Goal: Task Accomplishment & Management: Complete application form

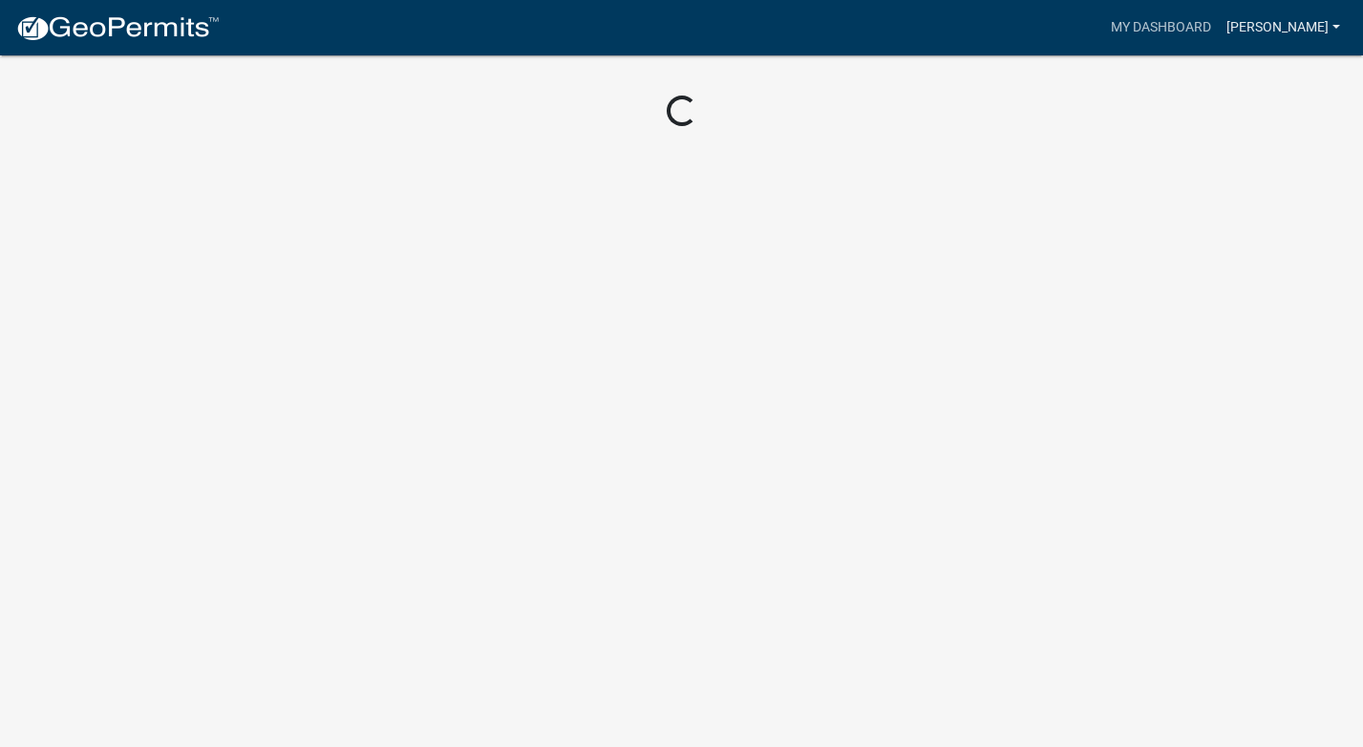
click at [1326, 24] on link "[PERSON_NAME]" at bounding box center [1283, 28] width 129 height 36
click at [1261, 75] on link "Account" at bounding box center [1271, 78] width 153 height 46
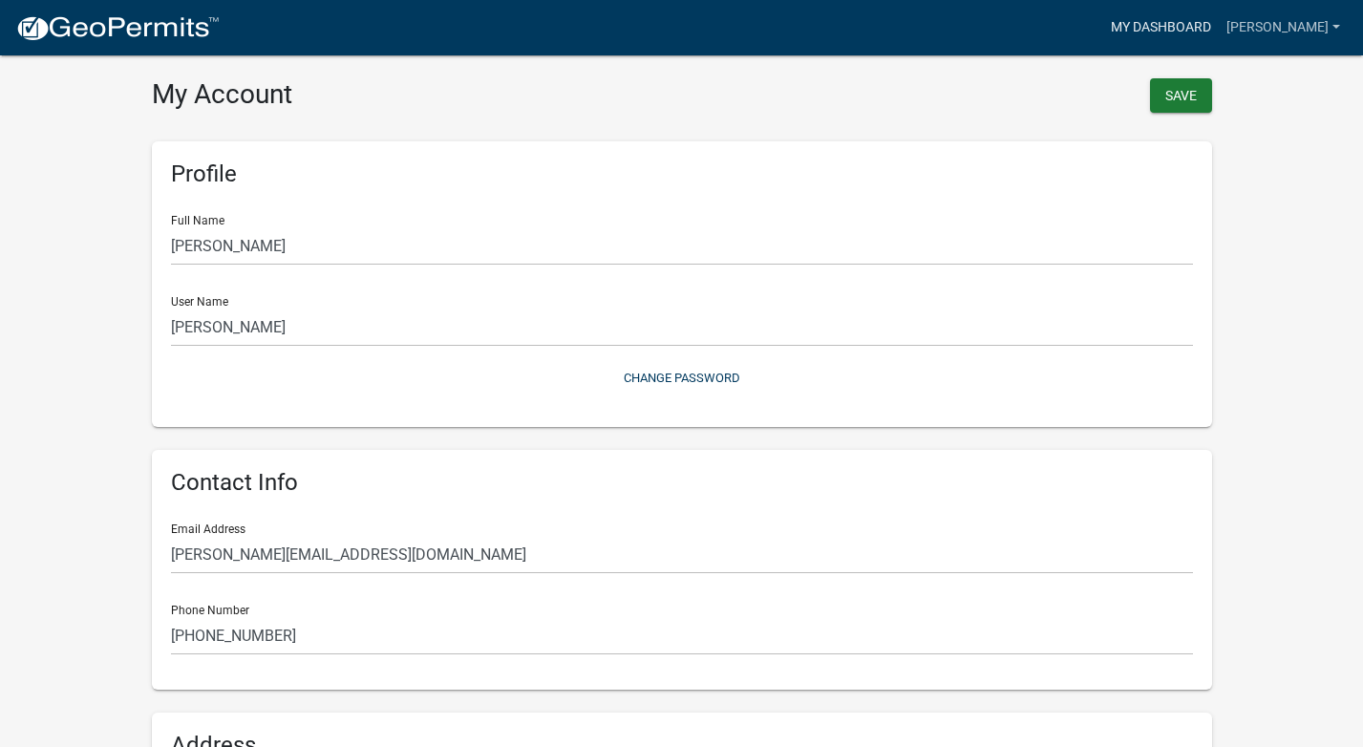
click at [1172, 28] on link "My Dashboard" at bounding box center [1161, 28] width 116 height 36
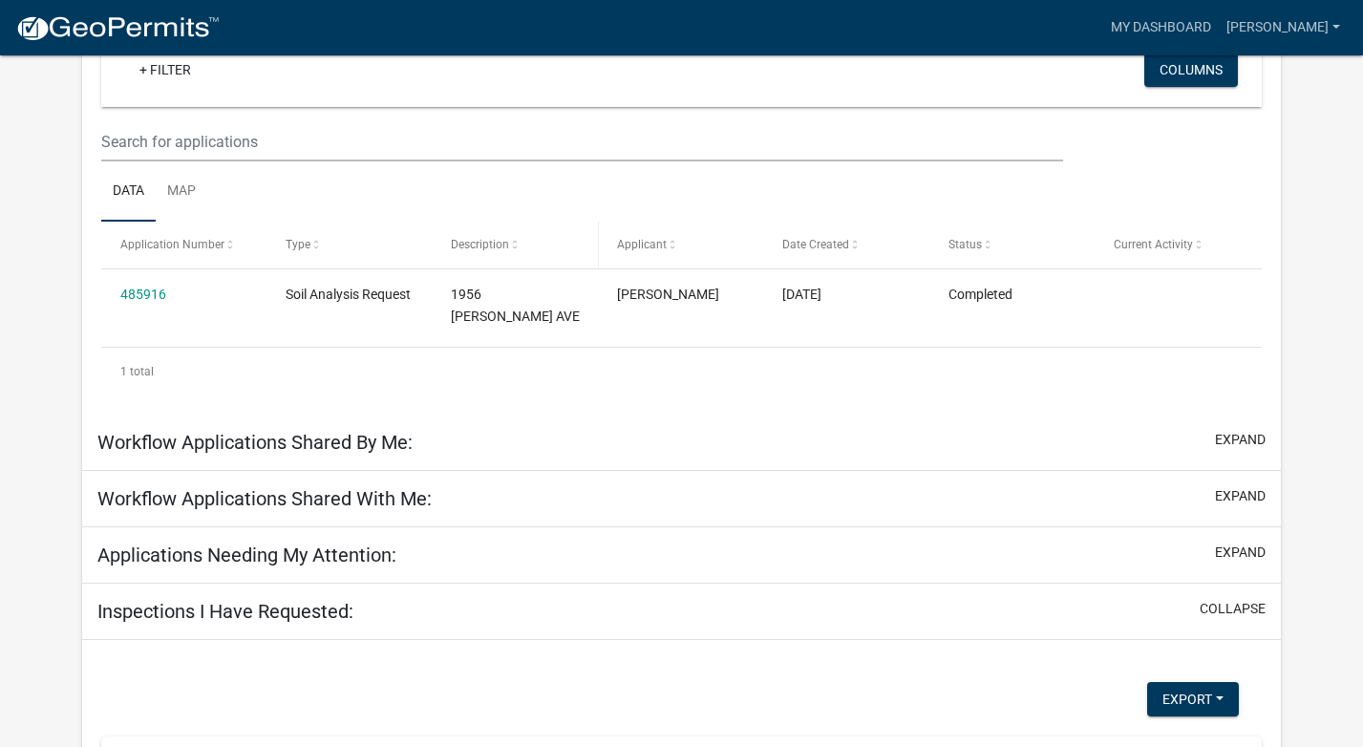
scroll to position [240, 0]
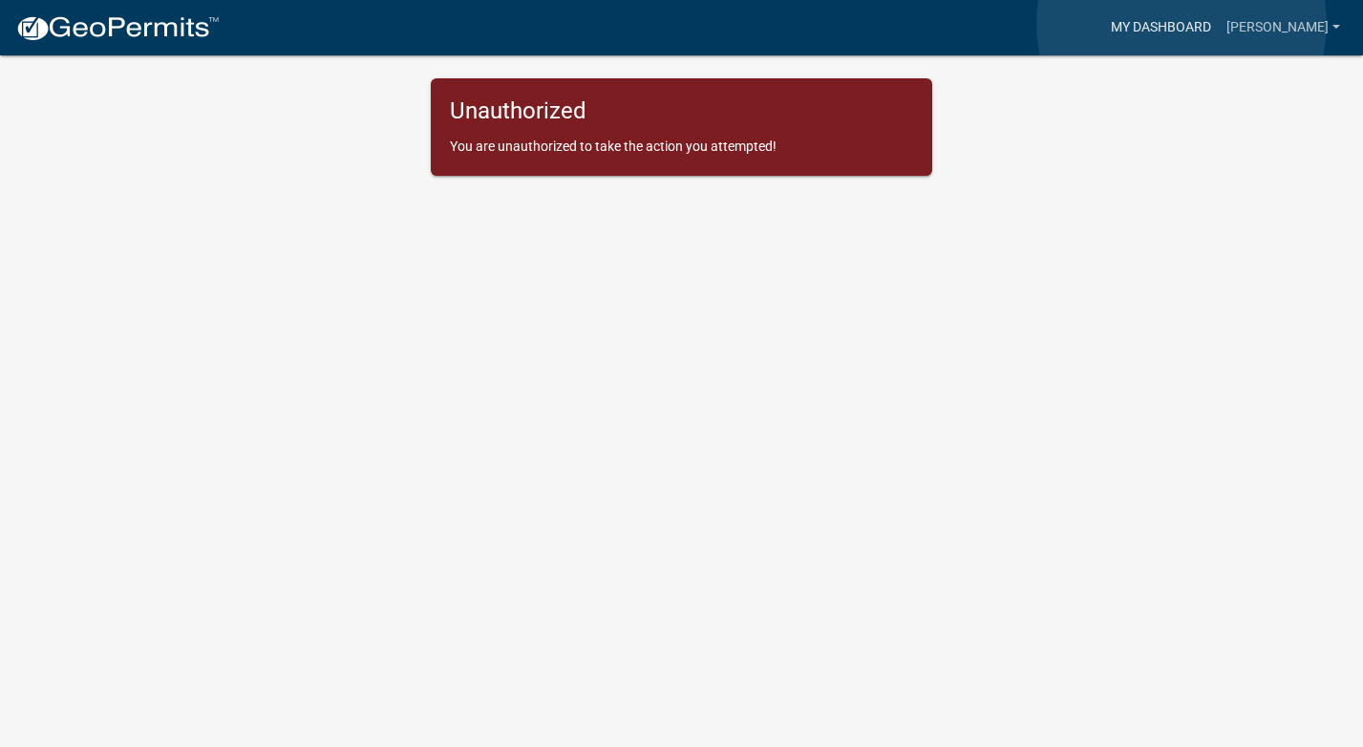
click at [1181, 24] on link "My Dashboard" at bounding box center [1161, 28] width 116 height 36
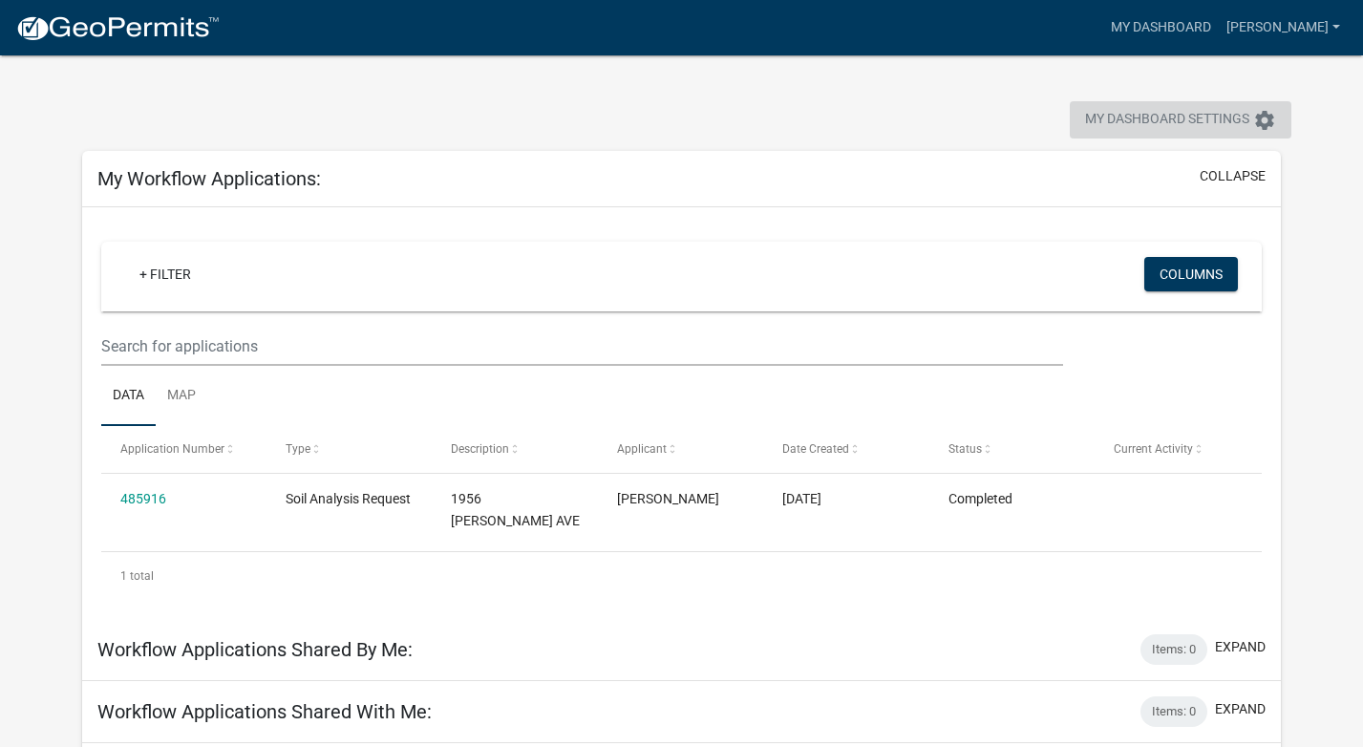
click at [1238, 117] on span "My Dashboard Settings" at bounding box center [1167, 120] width 164 height 23
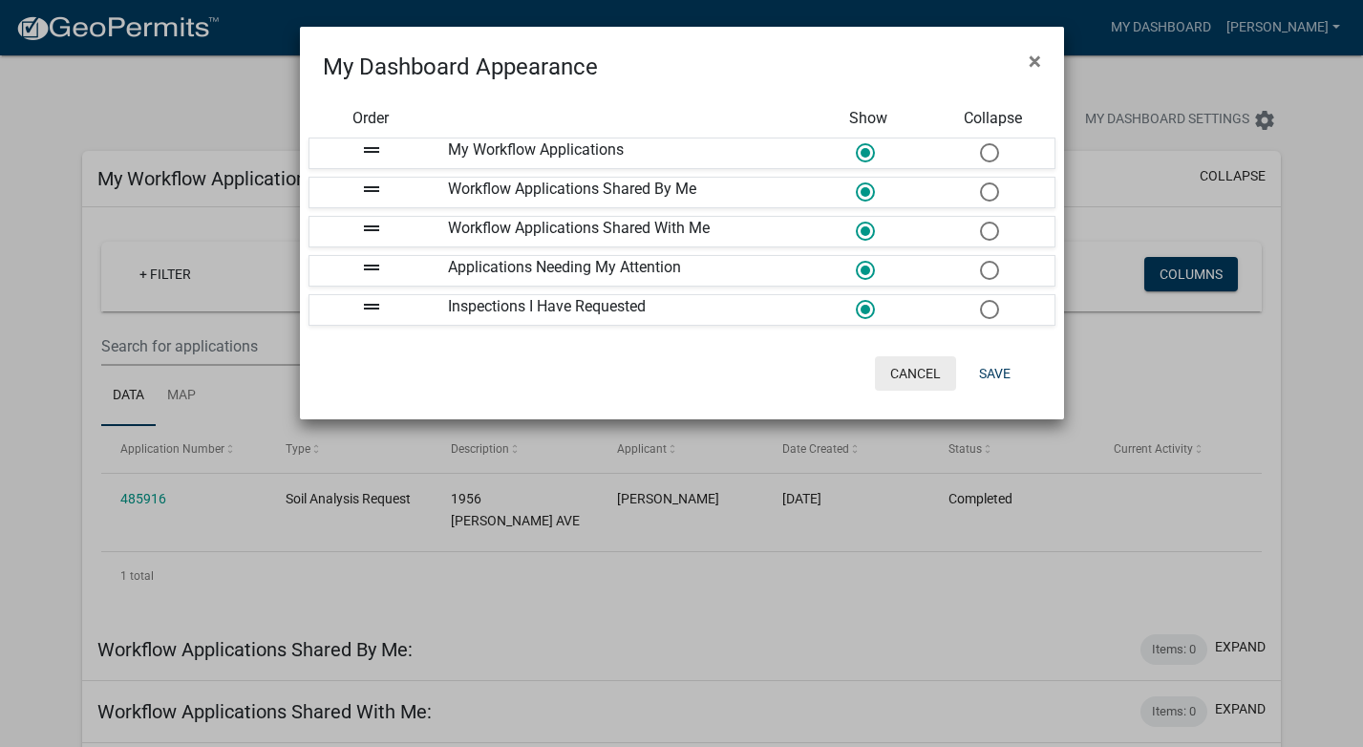
click at [908, 370] on button "Cancel" at bounding box center [915, 373] width 81 height 34
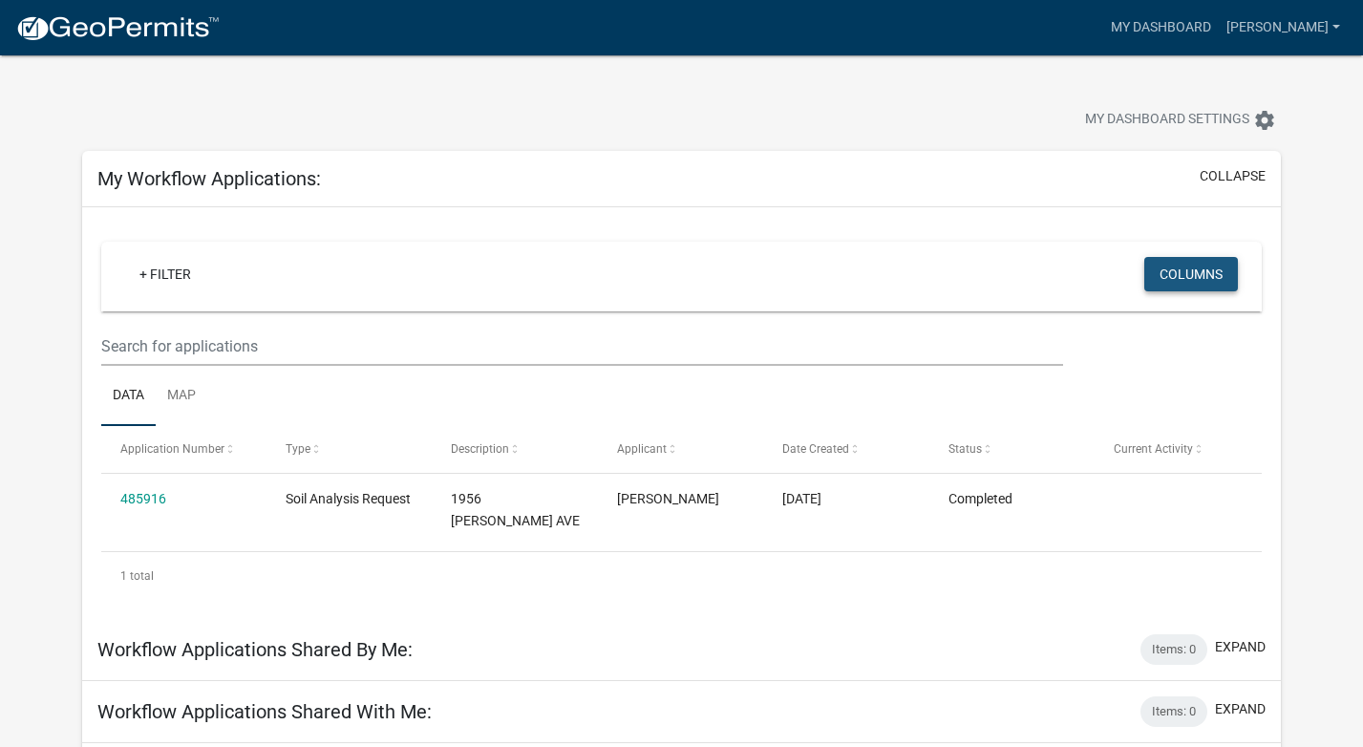
click at [1198, 273] on button "Columns" at bounding box center [1191, 274] width 94 height 34
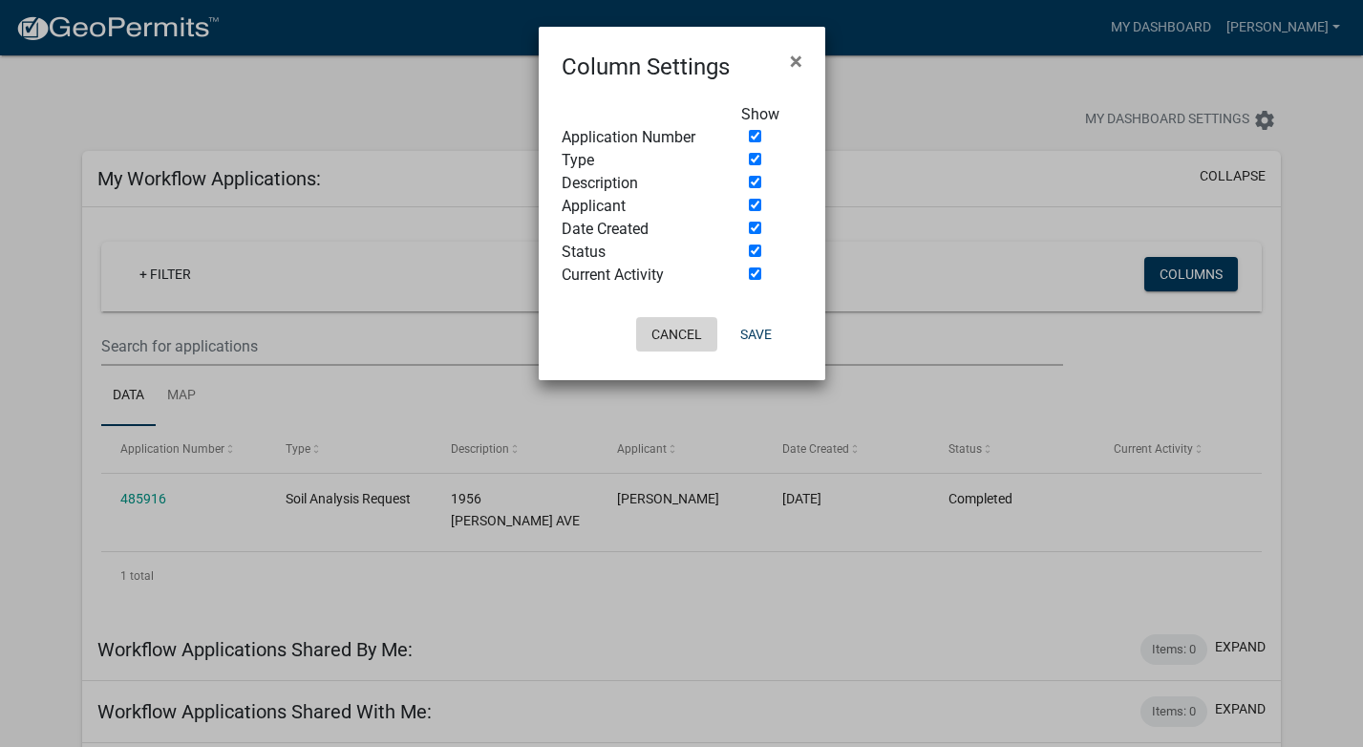
click at [684, 333] on button "Cancel" at bounding box center [676, 334] width 81 height 34
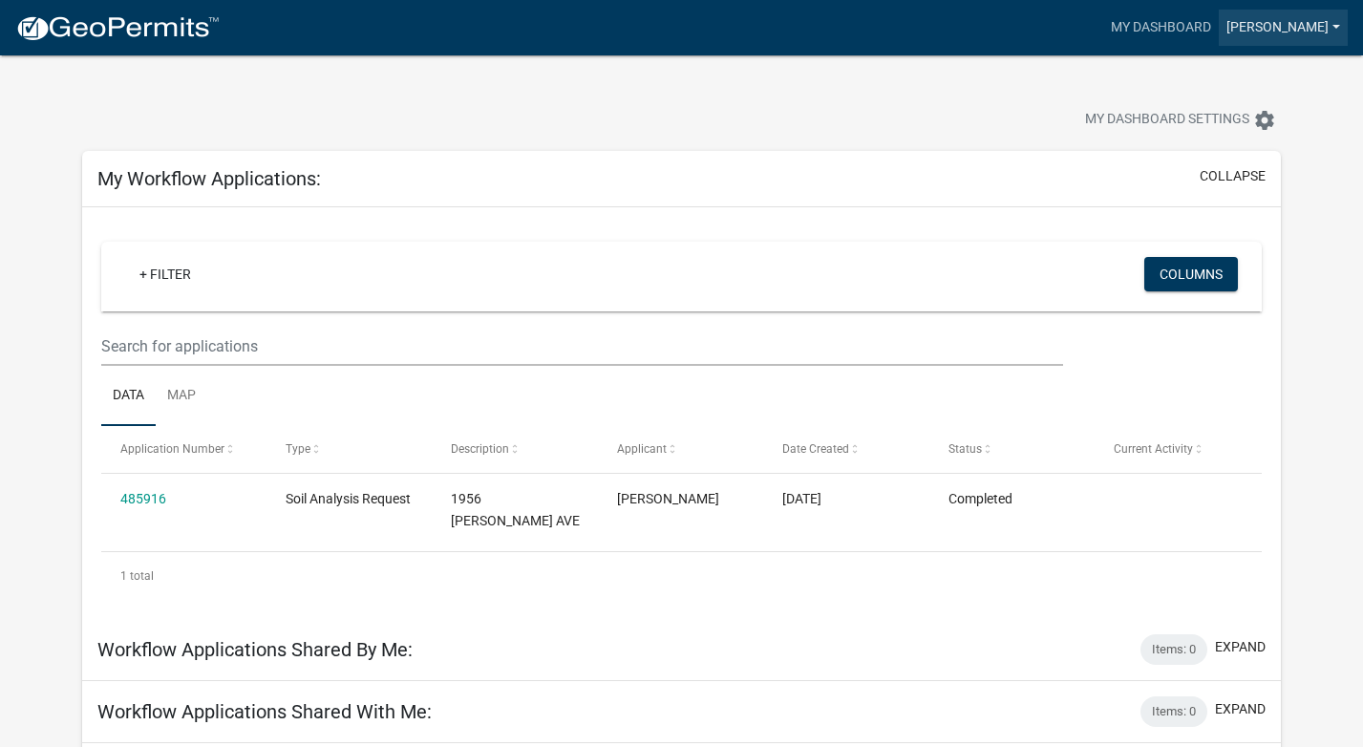
click at [1286, 26] on link "[PERSON_NAME]" at bounding box center [1283, 28] width 129 height 36
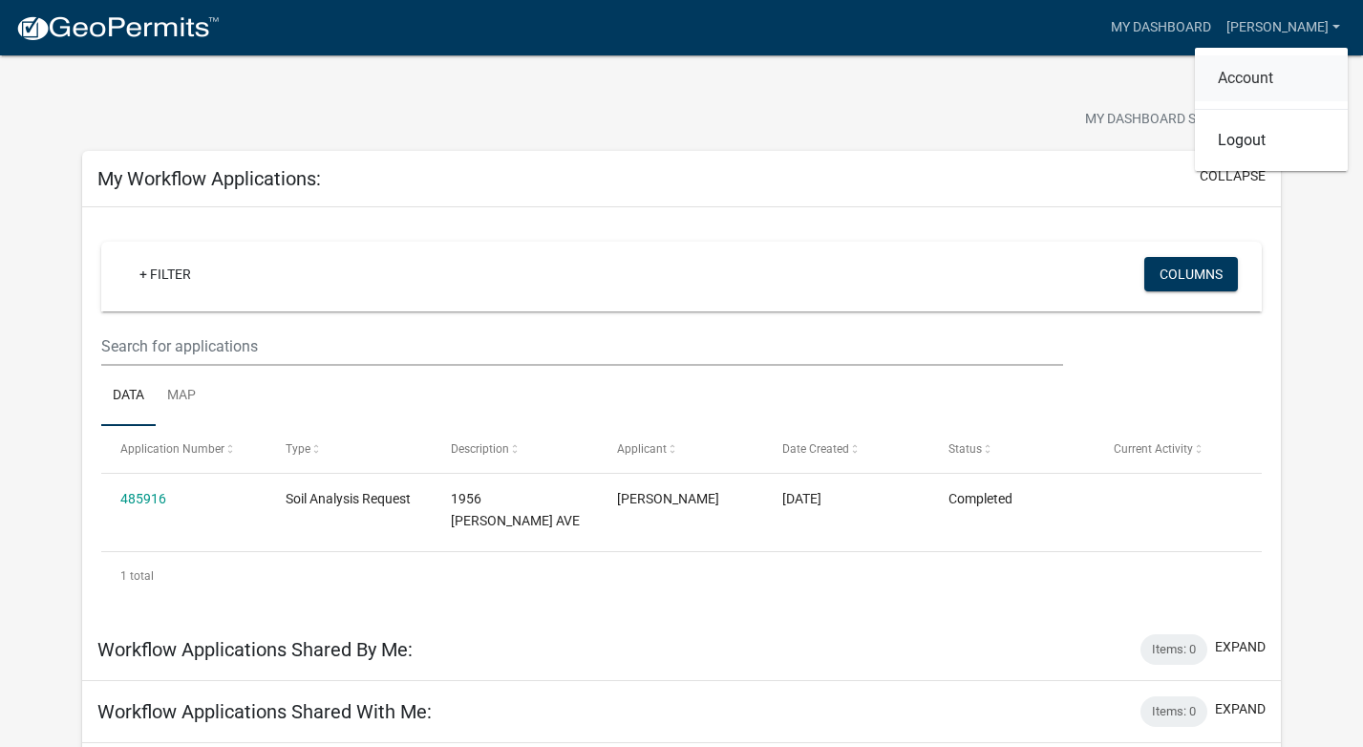
click at [1257, 83] on link "Account" at bounding box center [1271, 78] width 153 height 46
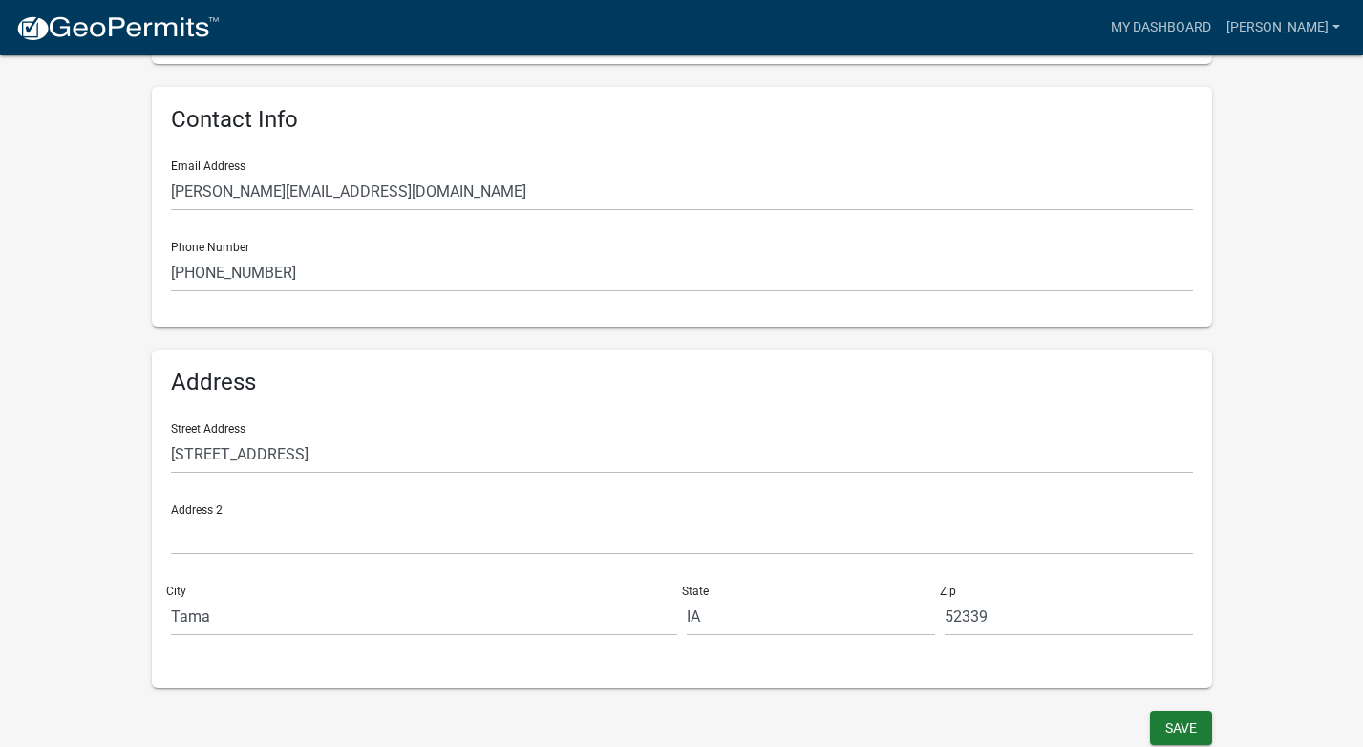
scroll to position [362, 0]
click at [1156, 22] on link "My Dashboard" at bounding box center [1161, 28] width 116 height 36
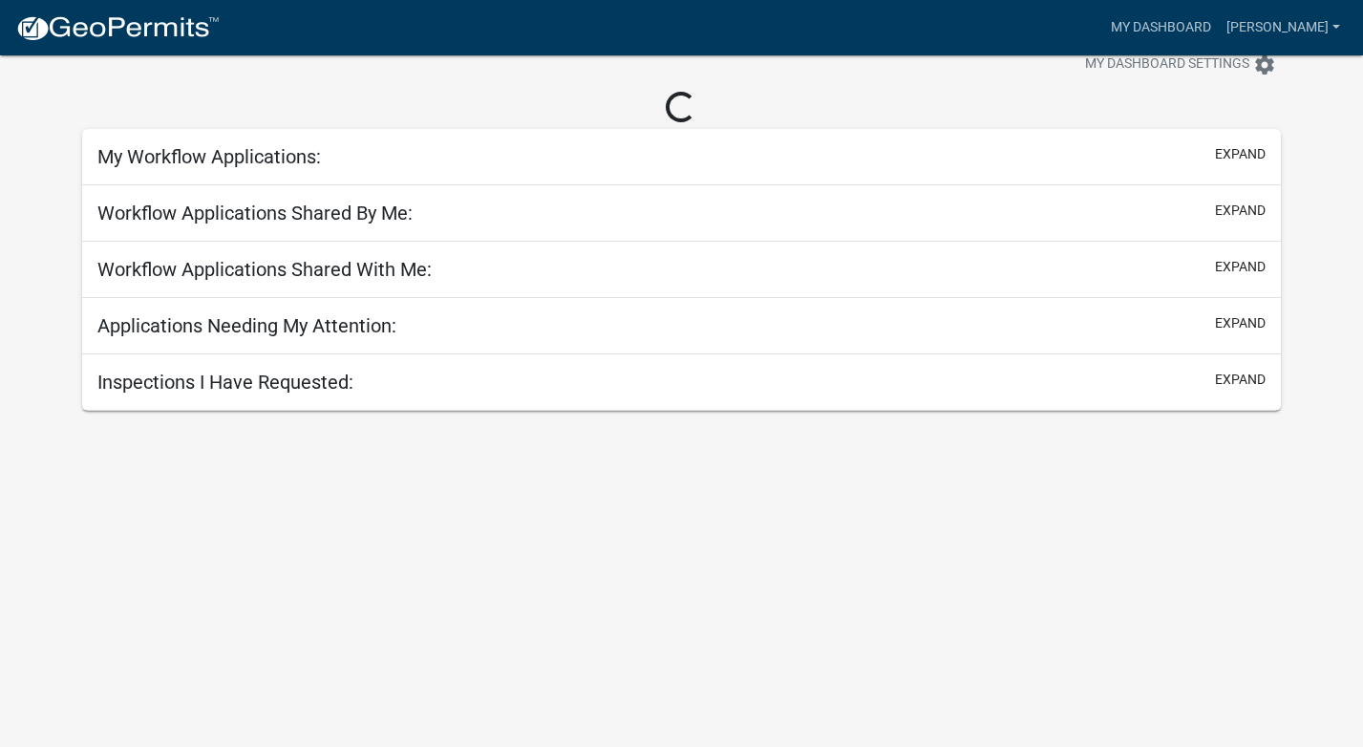
scroll to position [55, 0]
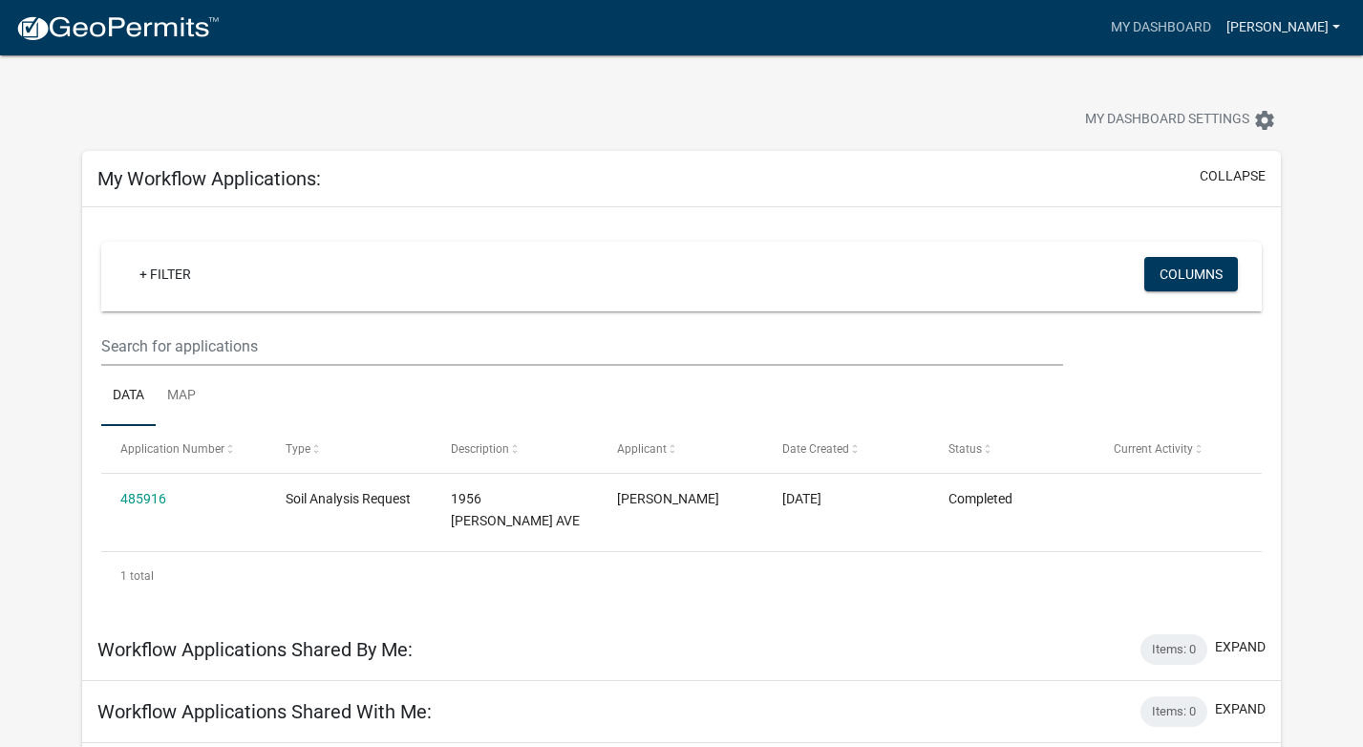
click at [1283, 25] on link "[PERSON_NAME]" at bounding box center [1283, 28] width 129 height 36
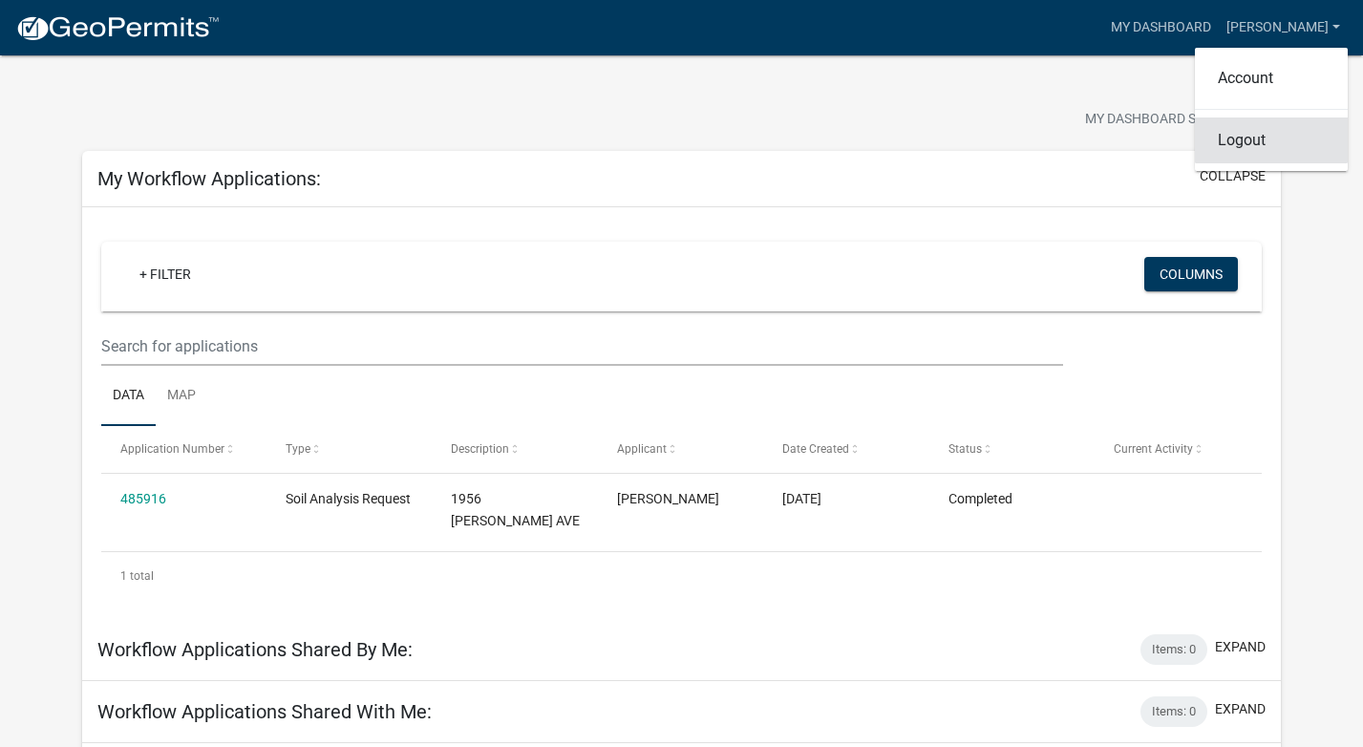
click at [1234, 143] on link "Logout" at bounding box center [1271, 140] width 153 height 46
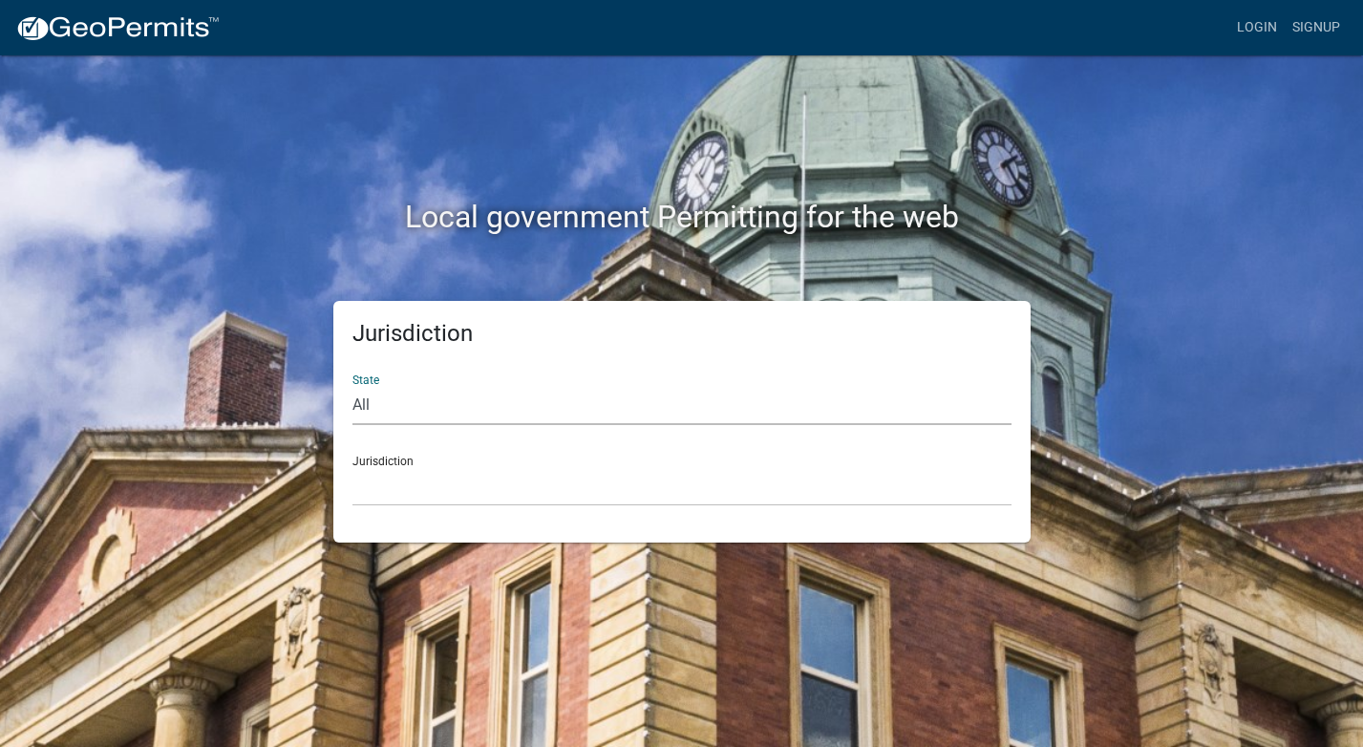
select select "[US_STATE]"
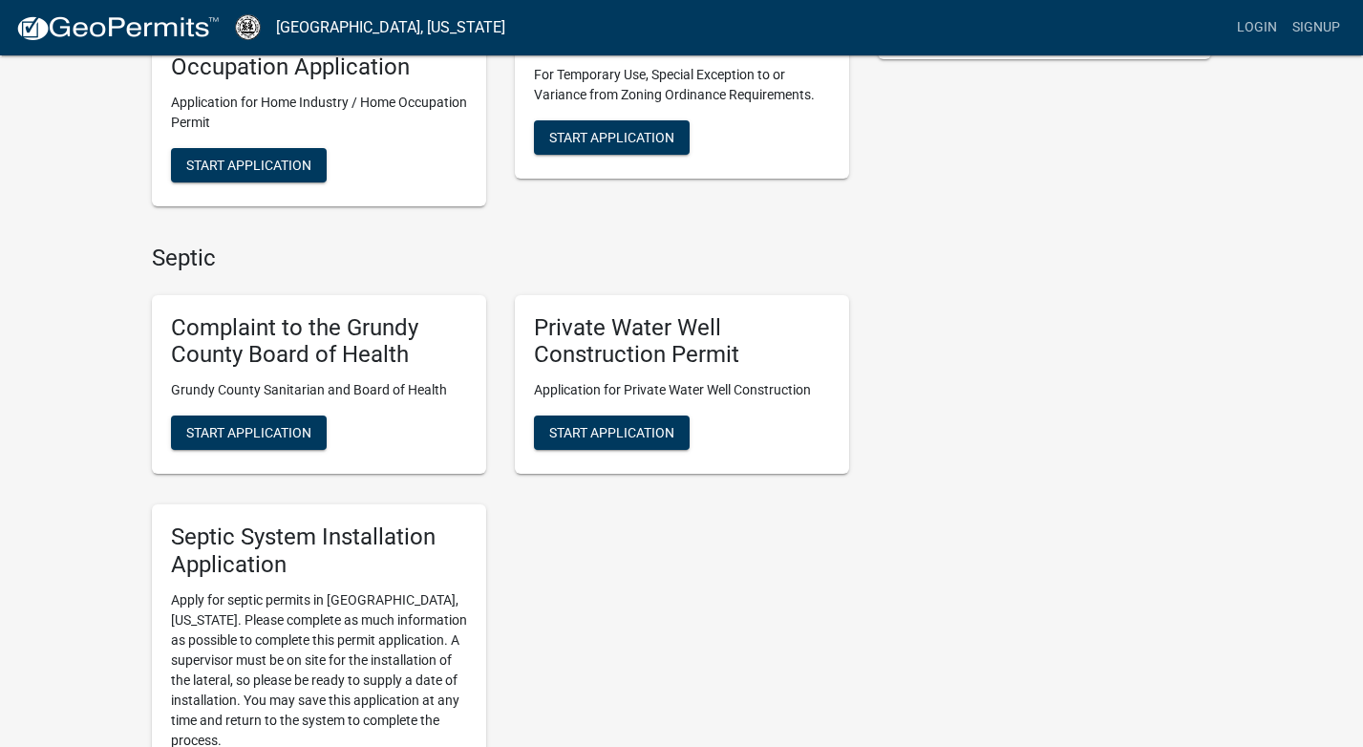
scroll to position [497, 0]
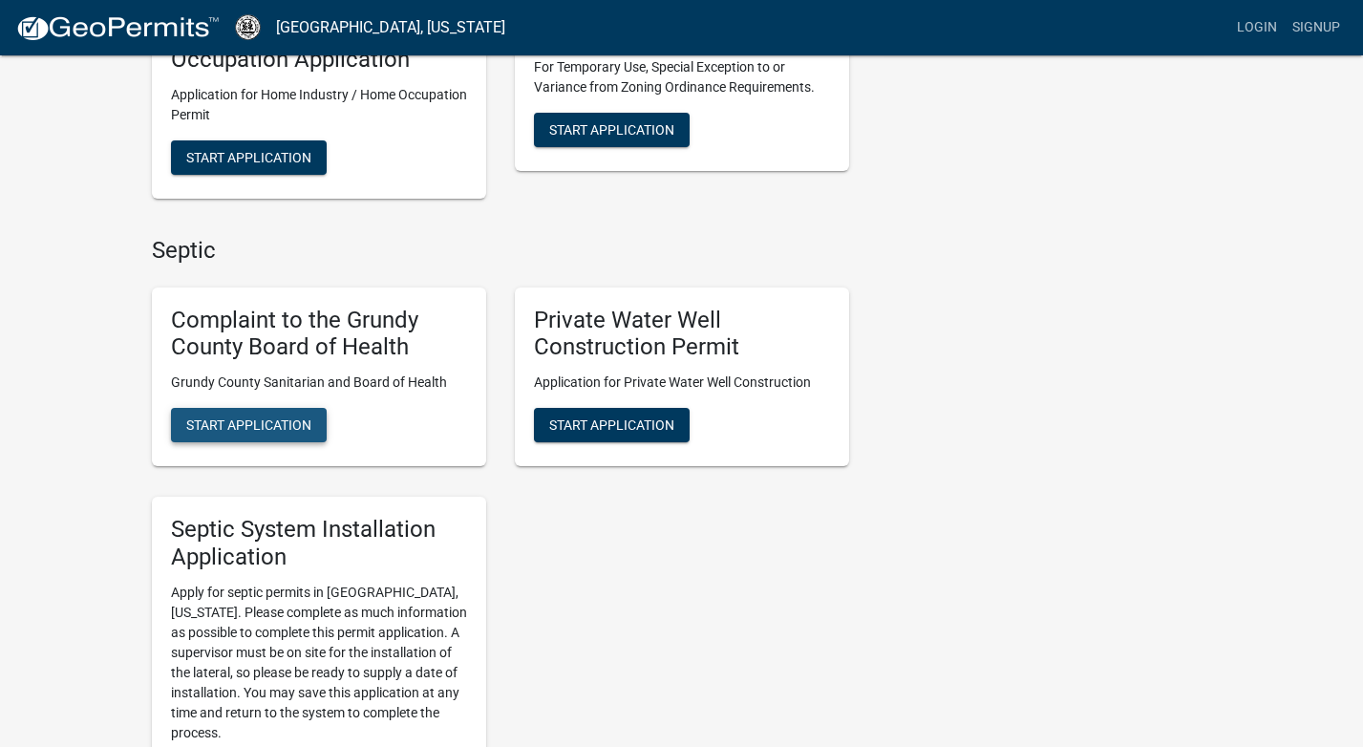
click at [259, 417] on span "Start Application" at bounding box center [248, 424] width 125 height 15
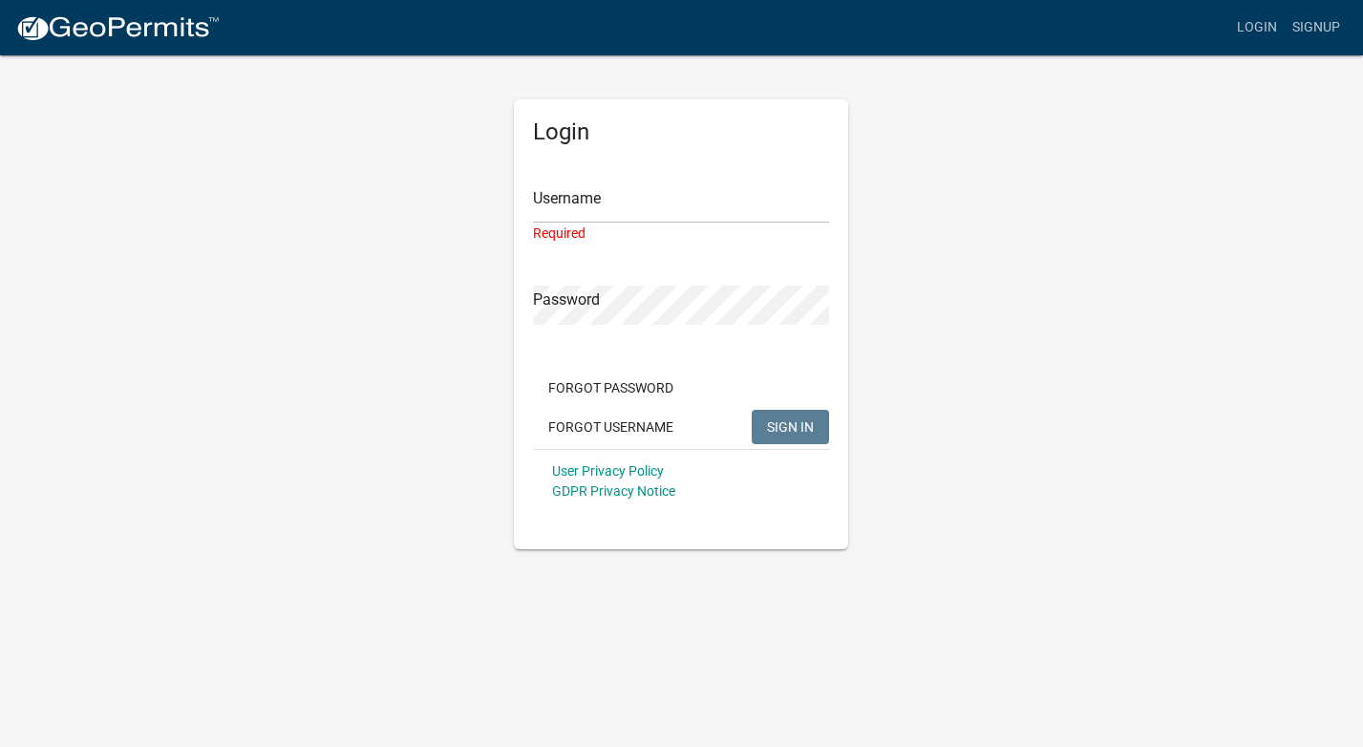
click at [891, 333] on div "Login Username Required Password Forgot Password Forgot Username SIGN IN User P…" at bounding box center [682, 301] width 1089 height 496
click at [619, 428] on button "Forgot Username" at bounding box center [611, 427] width 156 height 34
